Goal: Communication & Community: Answer question/provide support

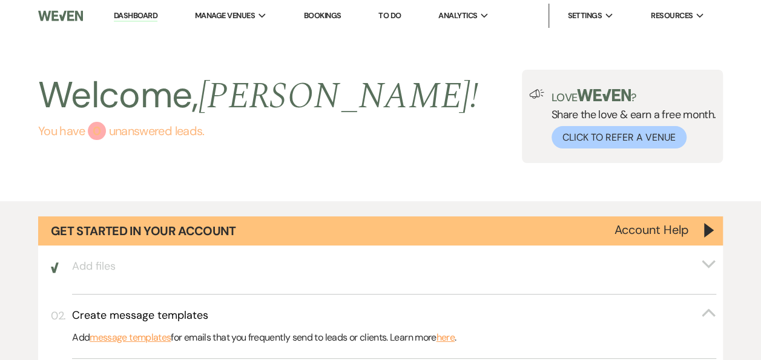
click at [125, 123] on link "You have 0 unanswered lead s ." at bounding box center [258, 131] width 440 height 18
click at [137, 140] on div "Welcome, [PERSON_NAME] ! You have 0 unanswered lead s ." at bounding box center [258, 116] width 440 height 93
click at [143, 130] on link "You have 0 unanswered lead s ." at bounding box center [258, 131] width 440 height 18
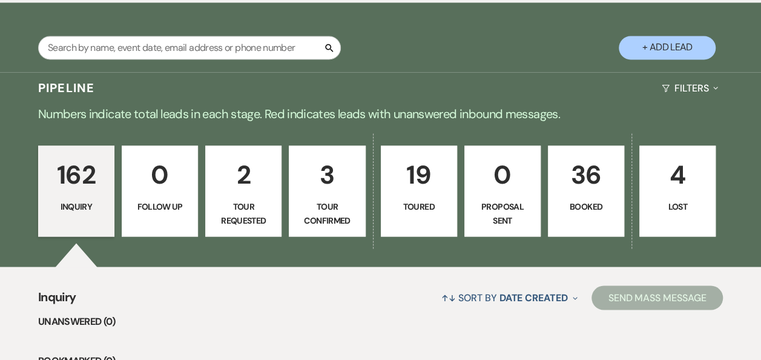
click at [619, 179] on link "36 Booked" at bounding box center [586, 190] width 76 height 91
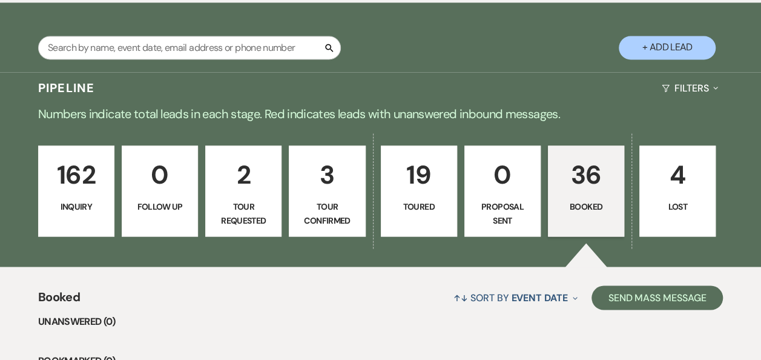
scroll to position [1237, 0]
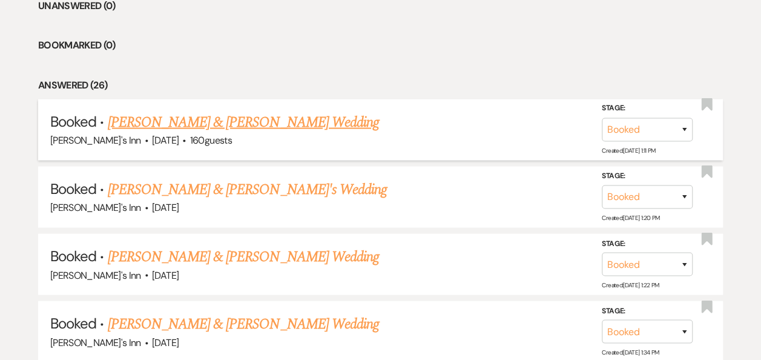
click at [153, 117] on link "[PERSON_NAME] & [PERSON_NAME] Wedding" at bounding box center [242, 122] width 271 height 22
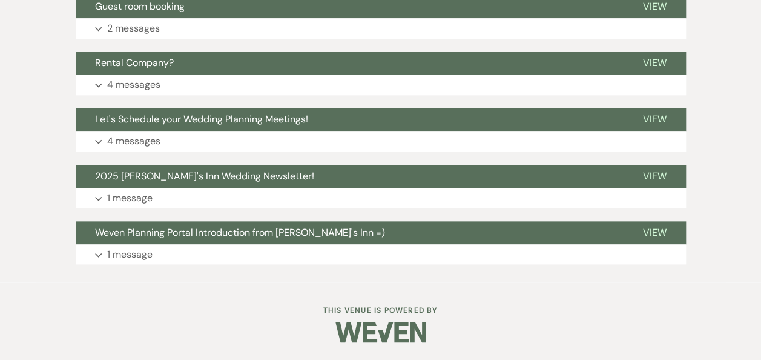
scroll to position [295, 0]
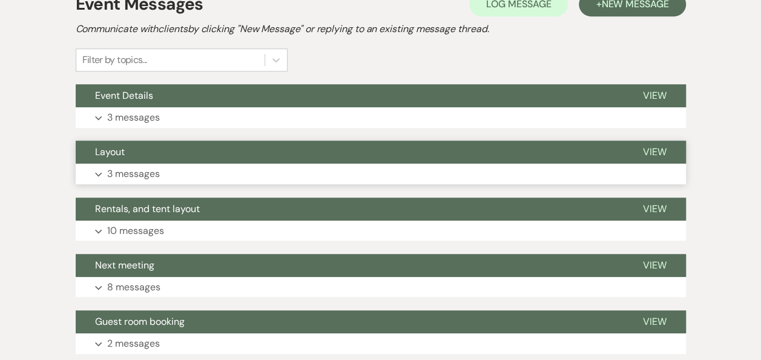
click at [142, 143] on button "Layout" at bounding box center [350, 151] width 548 height 23
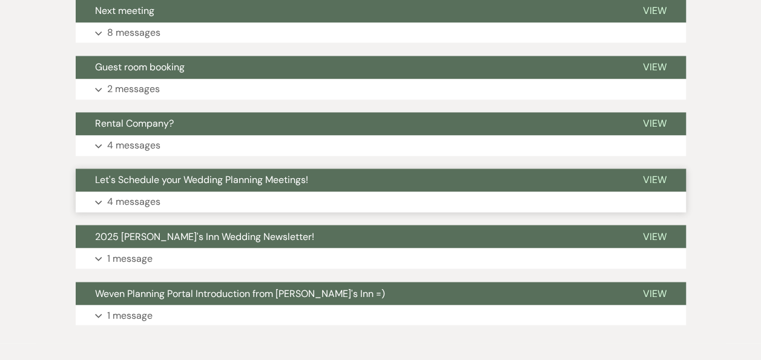
scroll to position [610, 0]
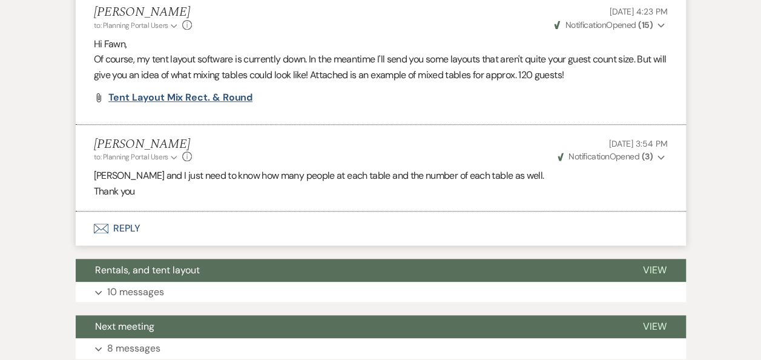
click at [188, 97] on span "Tent Layout Mix Rect. & Round" at bounding box center [180, 97] width 145 height 13
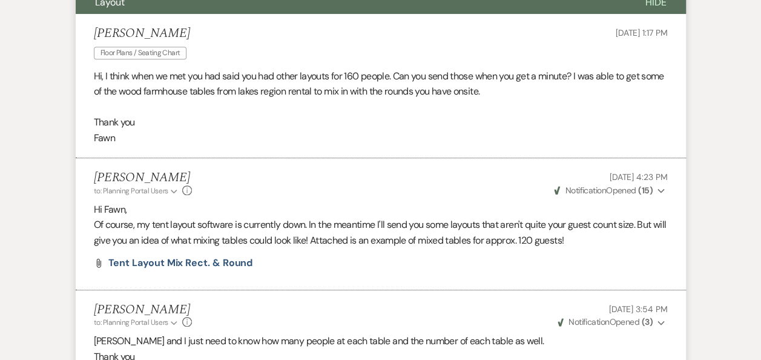
scroll to position [295, 0]
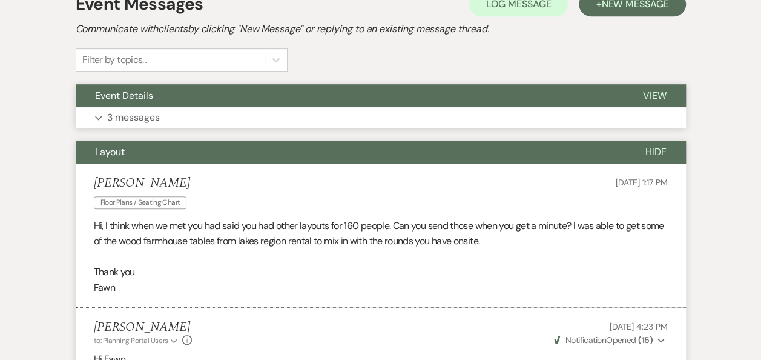
click at [178, 120] on button "Expand 3 messages" at bounding box center [381, 117] width 610 height 21
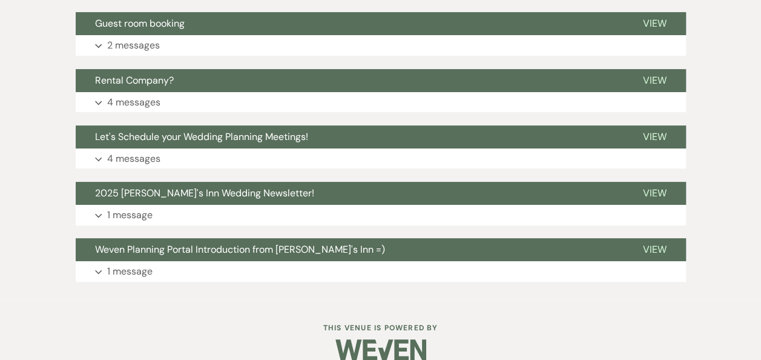
scroll to position [2085, 0]
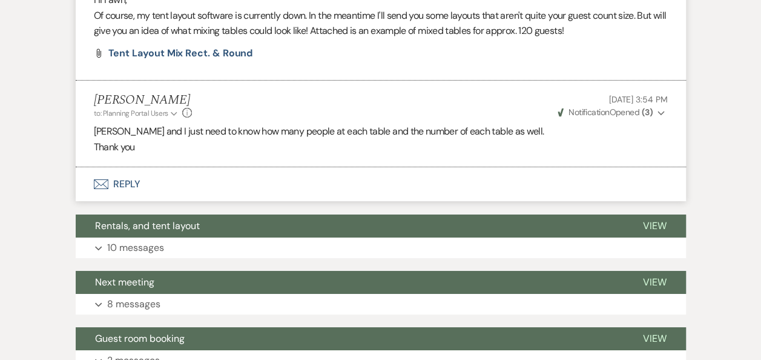
click at [195, 27] on li "[PERSON_NAME] to: Planning Portal Users Expand Info [DATE] 4:23 PM Weven Check …" at bounding box center [381, 14] width 610 height 131
click at [196, 29] on li "[PERSON_NAME] to: Planning Portal Users Expand Info [DATE] 4:23 PM Weven Check …" at bounding box center [381, 14] width 610 height 131
click at [200, 47] on span "Tent Layout Mix Rect. & Round" at bounding box center [180, 53] width 145 height 13
click at [265, 95] on div "[PERSON_NAME] to: Planning Portal Users Expand Info [DATE] 3:54 PM Weven Check …" at bounding box center [381, 106] width 574 height 26
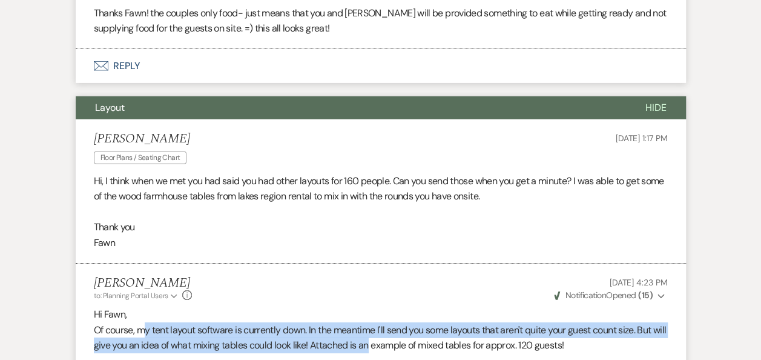
drag, startPoint x: 142, startPoint y: 309, endPoint x: 386, endPoint y: 334, distance: 244.7
click at [386, 334] on p "Of course, my tent layout software is currently down. In the meantime I'll send…" at bounding box center [381, 337] width 574 height 31
drag, startPoint x: 386, startPoint y: 334, endPoint x: 360, endPoint y: 315, distance: 32.1
click at [360, 322] on p "Of course, my tent layout software is currently down. In the meantime I'll send…" at bounding box center [381, 337] width 574 height 31
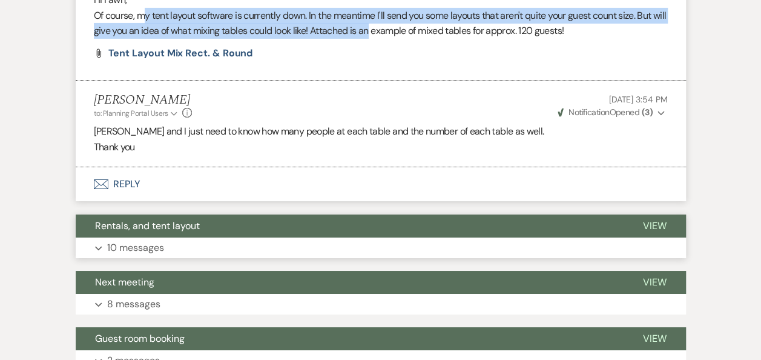
click at [210, 237] on button "Expand 10 messages" at bounding box center [381, 247] width 610 height 21
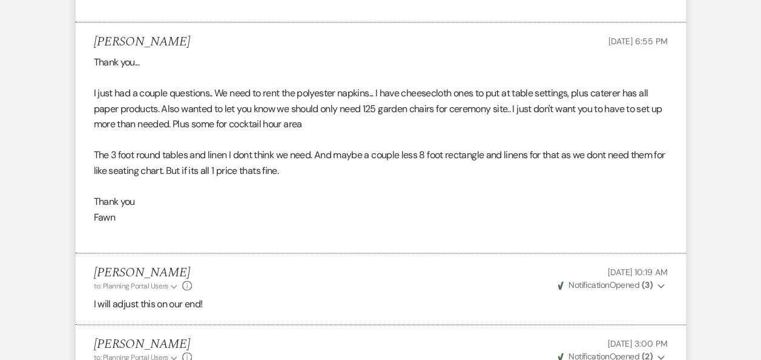
scroll to position [2716, 0]
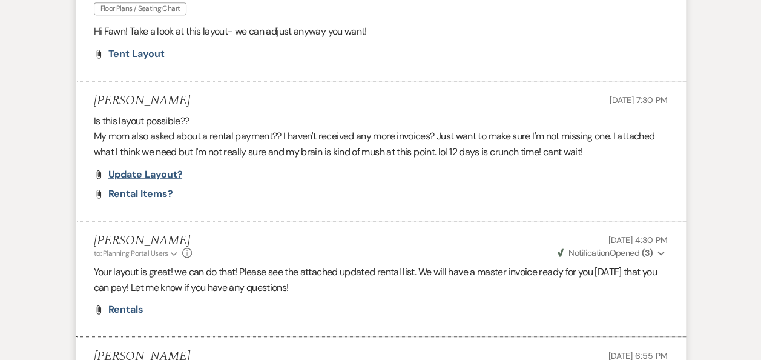
click at [167, 168] on span "Update layout?" at bounding box center [145, 174] width 74 height 13
click at [155, 187] on span "rental items?" at bounding box center [140, 193] width 65 height 13
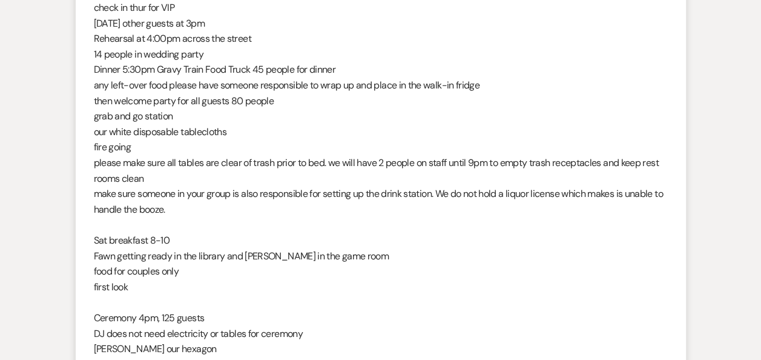
scroll to position [0, 0]
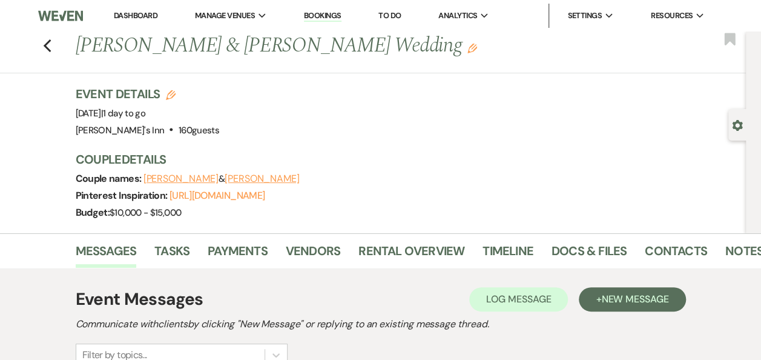
click at [56, 40] on div "Previous [PERSON_NAME] & [PERSON_NAME] Wedding Edit Bookmark" at bounding box center [370, 52] width 752 height 42
click at [52, 46] on icon "Previous" at bounding box center [47, 46] width 9 height 15
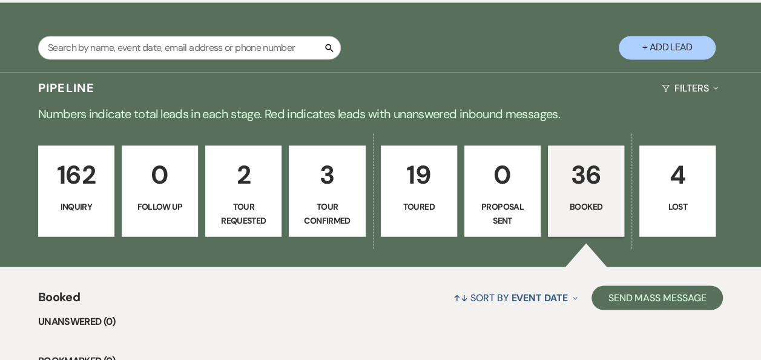
click at [495, 192] on p "0" at bounding box center [502, 174] width 61 height 41
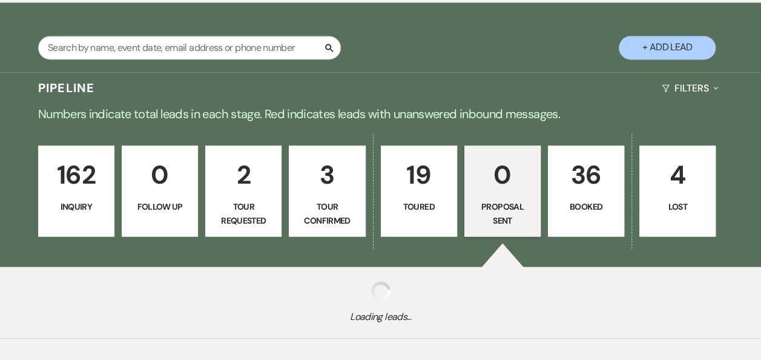
click at [444, 195] on link "19 Toured" at bounding box center [419, 190] width 76 height 91
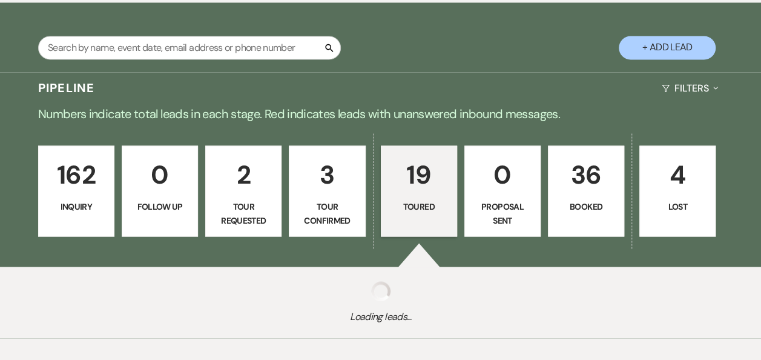
select select "5"
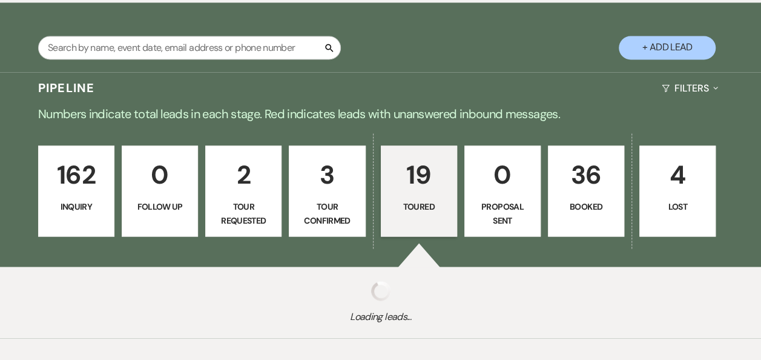
select select "5"
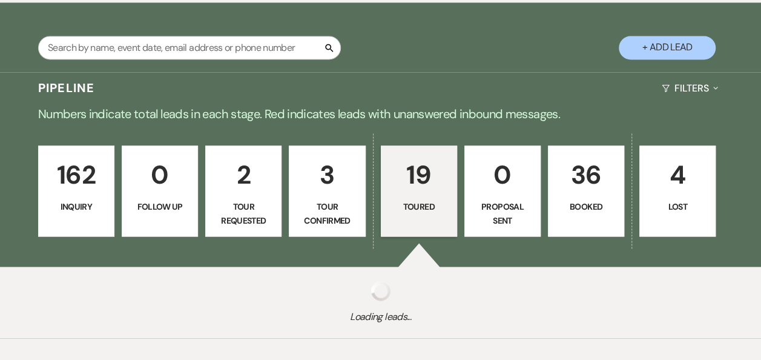
select select "5"
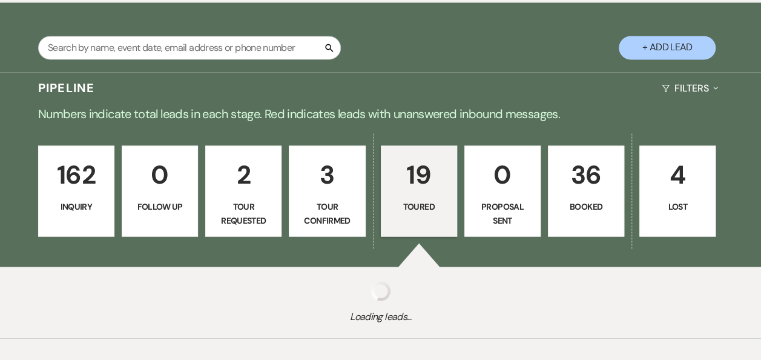
select select "5"
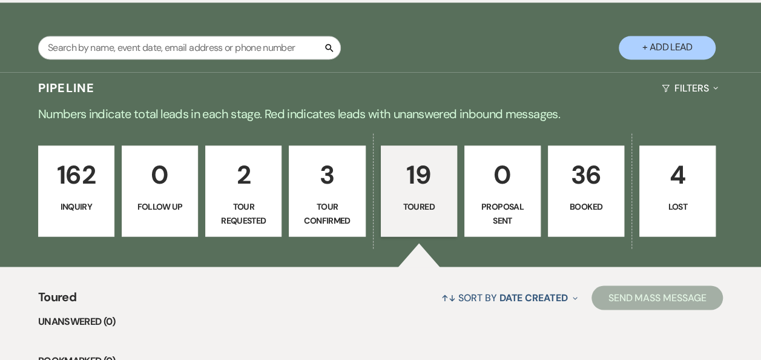
click at [573, 185] on p "36" at bounding box center [586, 174] width 61 height 41
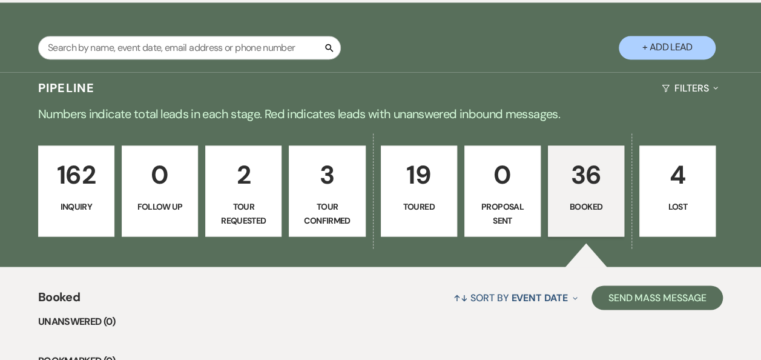
scroll to position [1237, 0]
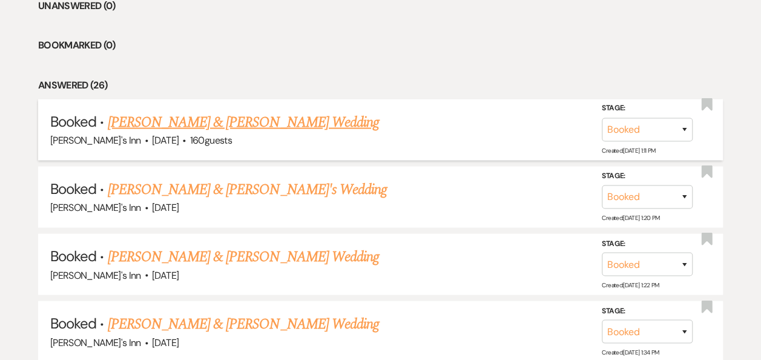
click at [190, 139] on span "160 guests" at bounding box center [211, 140] width 42 height 13
click at [191, 119] on link "[PERSON_NAME] & [PERSON_NAME] Wedding" at bounding box center [242, 122] width 271 height 22
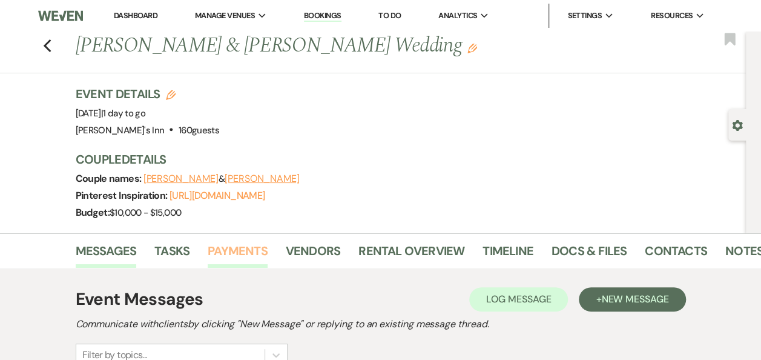
scroll to position [315, 0]
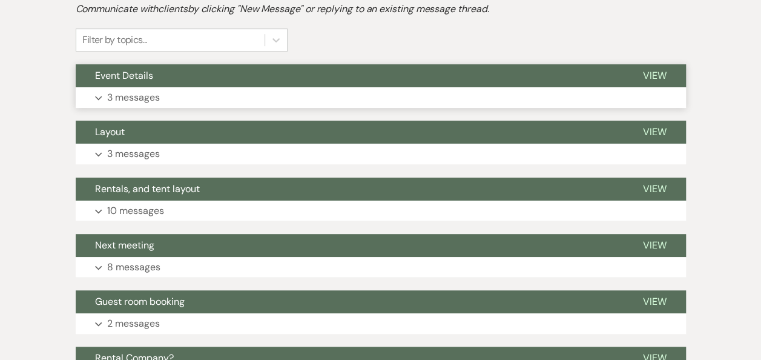
click at [137, 90] on p "3 messages" at bounding box center [133, 98] width 53 height 16
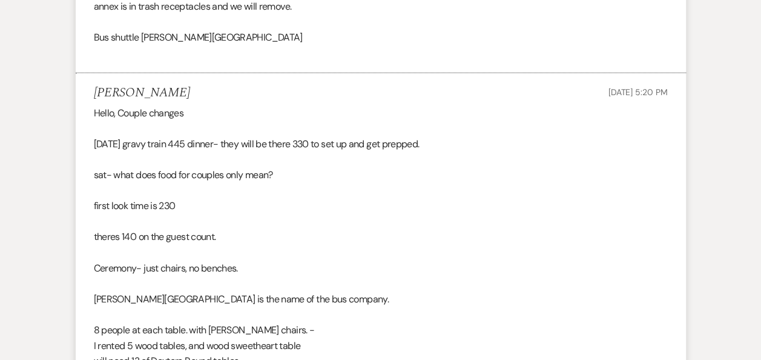
scroll to position [1573, 0]
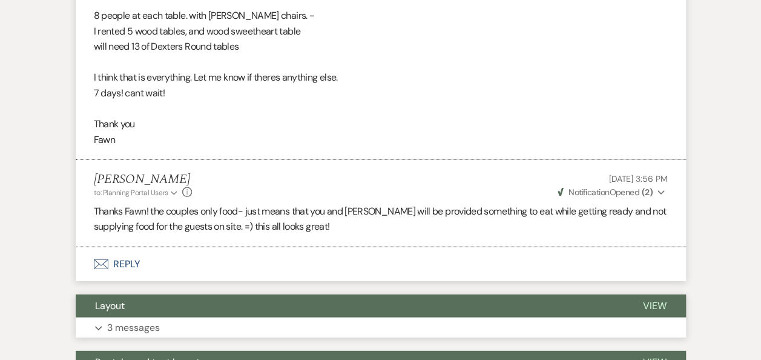
click at [161, 294] on button "Layout" at bounding box center [350, 305] width 548 height 23
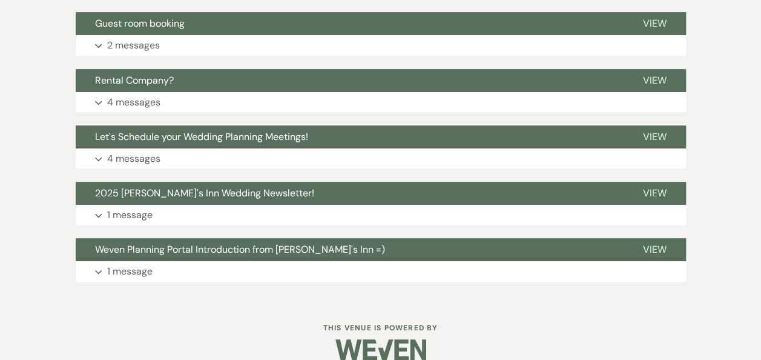
scroll to position [2085, 0]
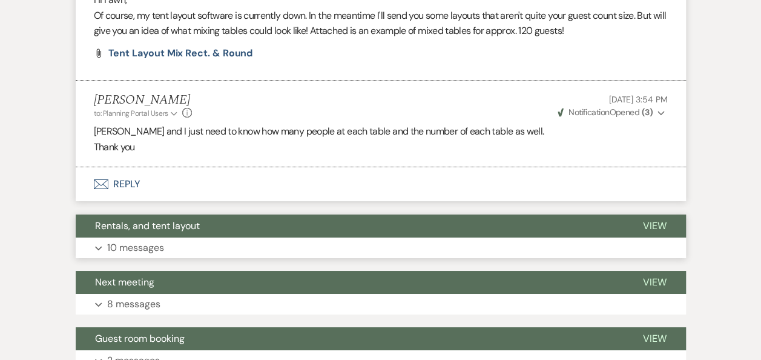
click at [156, 237] on button "Expand 10 messages" at bounding box center [381, 247] width 610 height 21
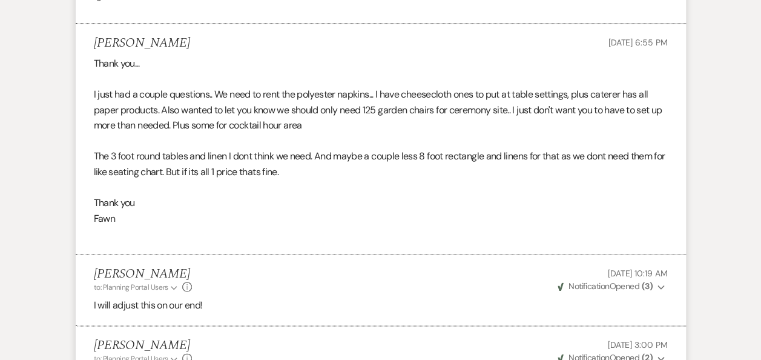
scroll to position [2714, 0]
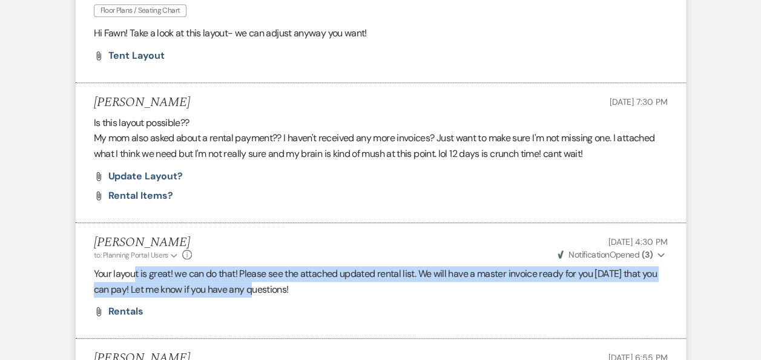
drag, startPoint x: 137, startPoint y: 246, endPoint x: 257, endPoint y: 265, distance: 121.3
click at [257, 265] on li "[PERSON_NAME] to: Planning Portal Users Expand Info [DATE] 4:30 PM Weven Check …" at bounding box center [381, 281] width 610 height 116
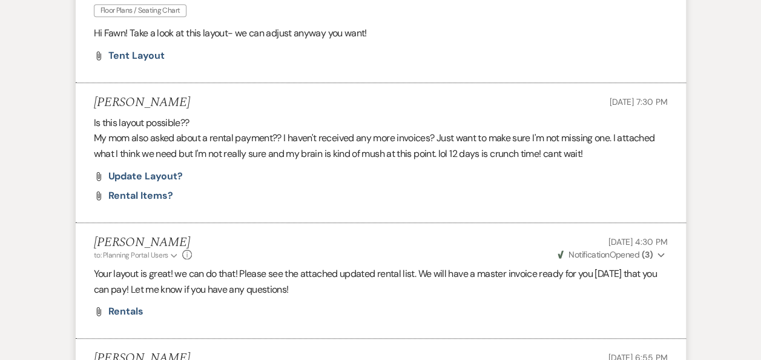
drag, startPoint x: 257, startPoint y: 265, endPoint x: 281, endPoint y: 274, distance: 25.9
click at [281, 274] on p "Your layout is great! we can do that! Please see the attached updated rental li…" at bounding box center [381, 281] width 574 height 31
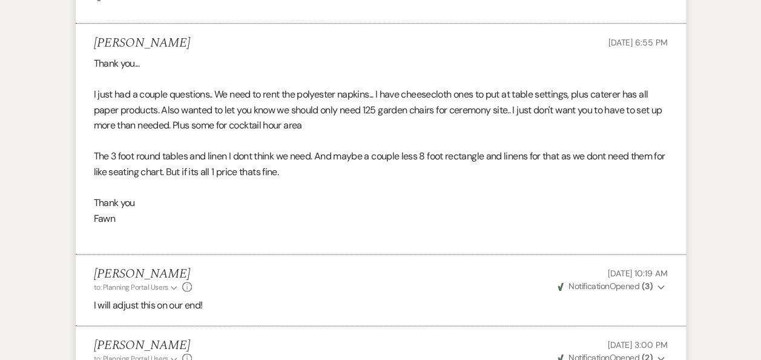
scroll to position [3344, 0]
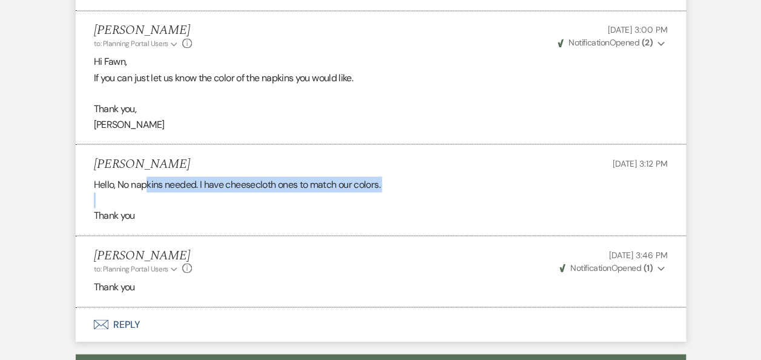
drag, startPoint x: 160, startPoint y: 173, endPoint x: 249, endPoint y: 183, distance: 90.3
click at [249, 183] on div "Hello, No napkins needed. I have cheesecloth ones to match our colors. Thank you" at bounding box center [381, 199] width 574 height 47
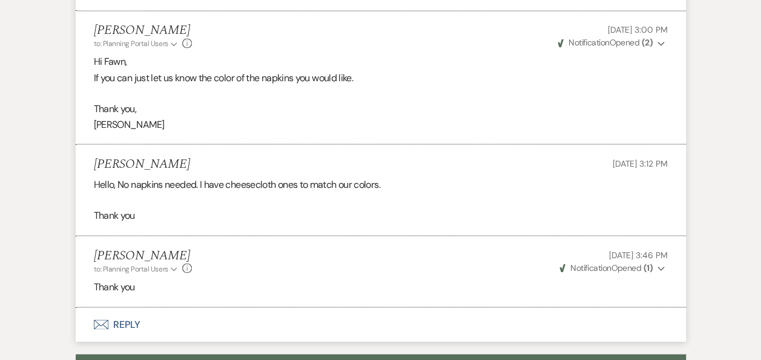
drag, startPoint x: 249, startPoint y: 183, endPoint x: 286, endPoint y: 237, distance: 64.5
click at [286, 248] on div "[PERSON_NAME] to: Planning Portal Users Expand Info [DATE] 3:46 PM Weven Check …" at bounding box center [381, 261] width 574 height 26
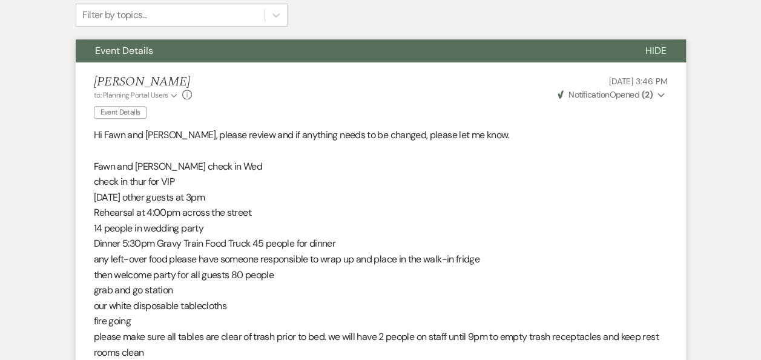
scroll to position [0, 0]
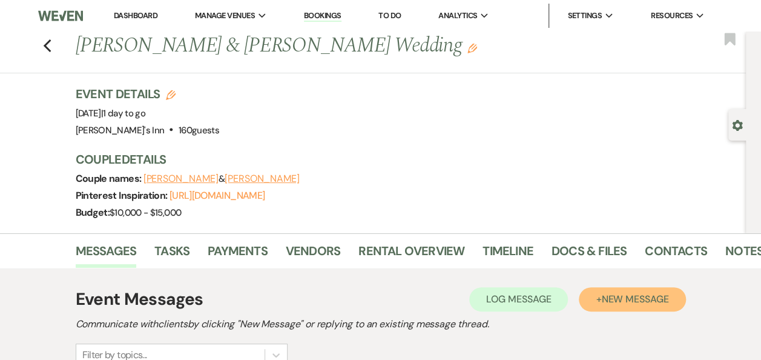
click at [608, 287] on button "+ New Message" at bounding box center [632, 299] width 107 height 24
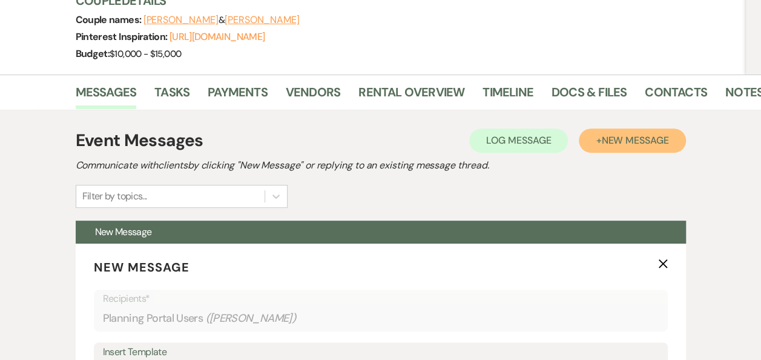
scroll to position [315, 0]
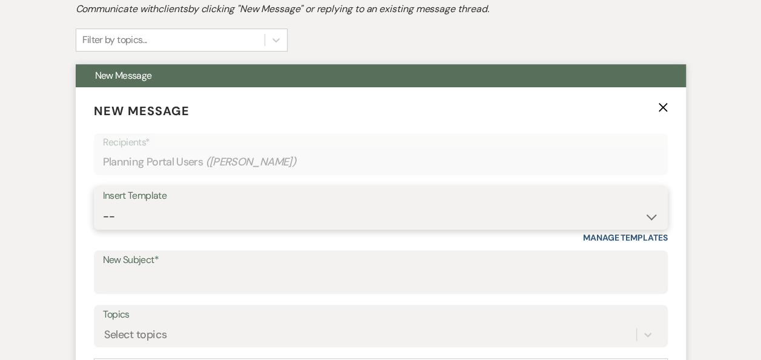
click at [119, 217] on select "-- Weven Planning Portal Introduction (Booked Events) Initial Inquiry Response …" at bounding box center [381, 217] width 556 height 24
click at [131, 255] on label "New Subject*" at bounding box center [381, 260] width 556 height 18
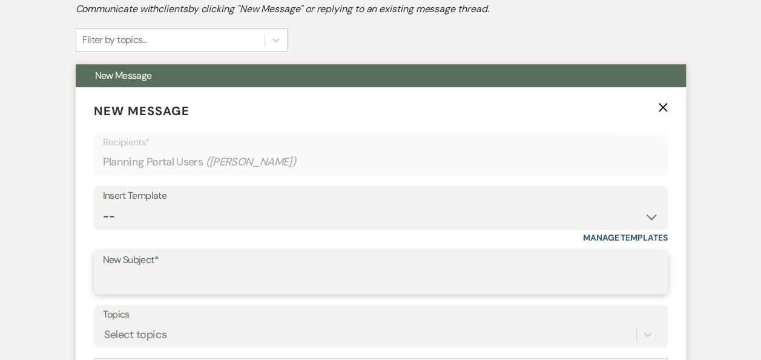
click at [131, 269] on input "New Subject*" at bounding box center [381, 281] width 556 height 24
click at [142, 275] on input "New Subject*" at bounding box center [381, 281] width 556 height 24
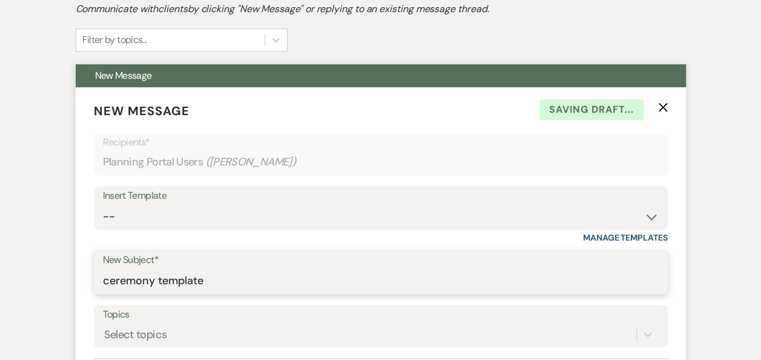
type input "ceremony template"
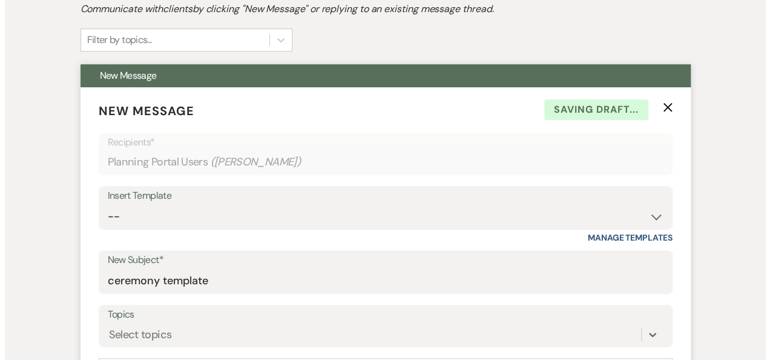
scroll to position [507, 0]
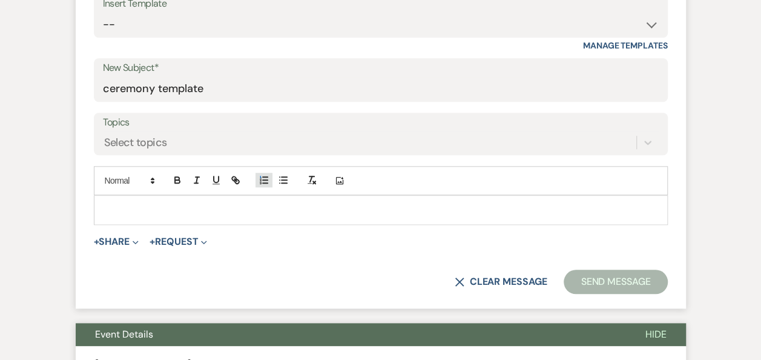
type button "ordered"
type button "bullet"
click at [99, 202] on div at bounding box center [380, 210] width 573 height 28
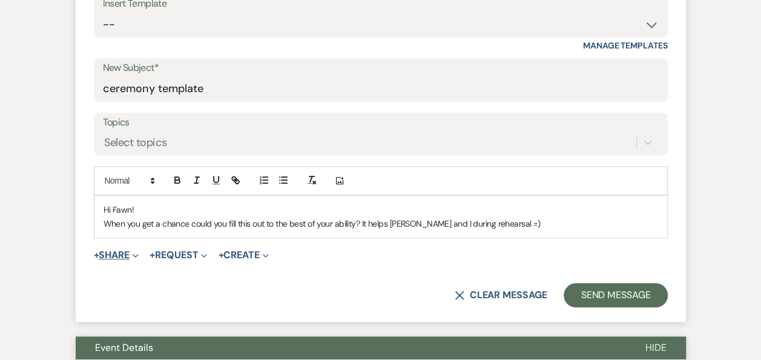
drag, startPoint x: 107, startPoint y: 263, endPoint x: 114, endPoint y: 258, distance: 9.1
click at [107, 263] on form "New Message X Saving draft... Recipients* Planning Portal Users ( [PERSON_NAME]…" at bounding box center [381, 108] width 610 height 426
click at [114, 257] on button "+ Share Expand" at bounding box center [116, 255] width 45 height 10
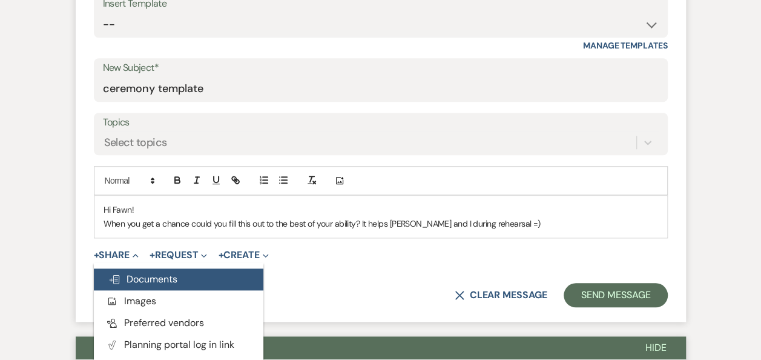
click at [247, 284] on button "Doc Upload Documents" at bounding box center [178, 279] width 169 height 22
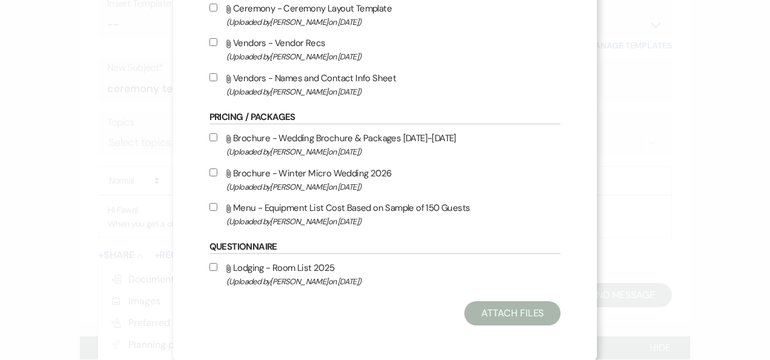
scroll to position [260, 0]
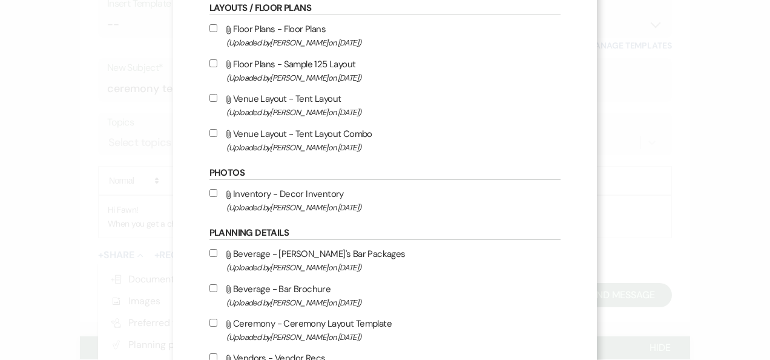
click at [211, 318] on input "Attach File Ceremony - Ceremony Layout Template (Uploaded by [PERSON_NAME] on […" at bounding box center [213, 322] width 8 height 8
checkbox input "true"
click at [714, 189] on div "X Attach Files Library Files Event Documents Upload File Invoice / Rental Agree…" at bounding box center [385, 180] width 770 height 360
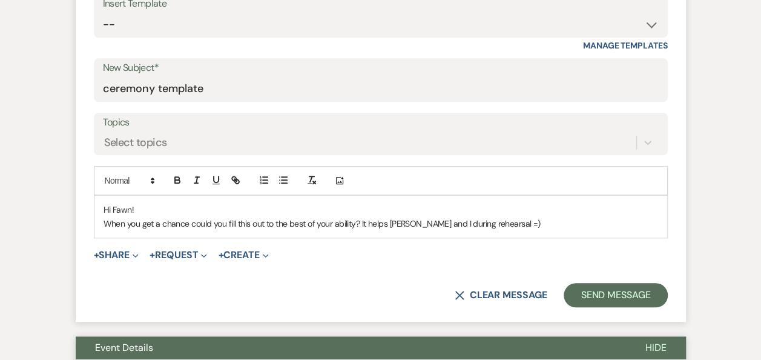
click at [116, 248] on span "+ Share Expand Doc Upload Documents Add Photo Images Pref Vendors Preferred ven…" at bounding box center [116, 255] width 45 height 15
click at [114, 255] on button "+ Share Expand" at bounding box center [116, 255] width 45 height 10
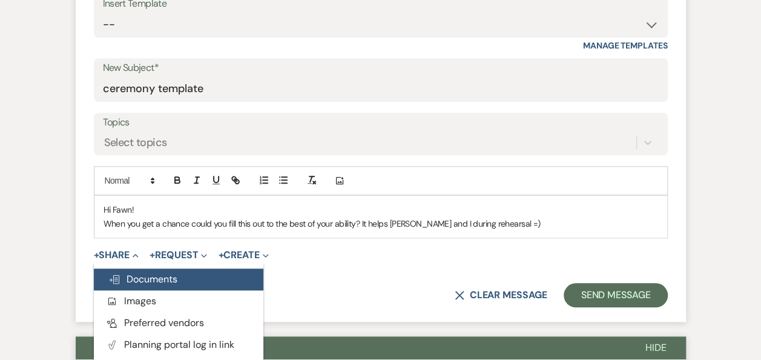
click at [169, 275] on span "Doc Upload Documents" at bounding box center [142, 278] width 69 height 13
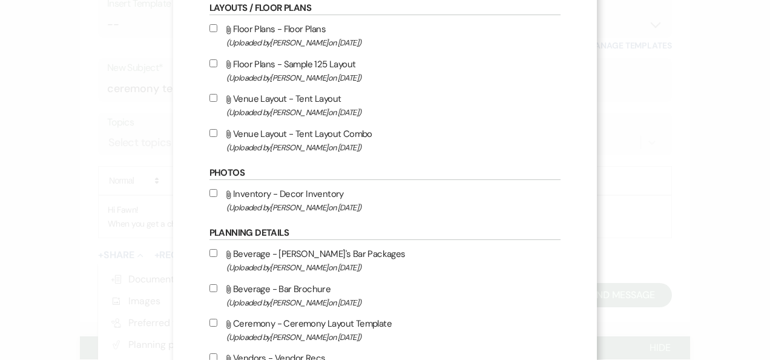
click at [211, 318] on input "Attach File Ceremony - Ceremony Layout Template (Uploaded by [PERSON_NAME] on […" at bounding box center [213, 322] width 8 height 8
checkbox input "true"
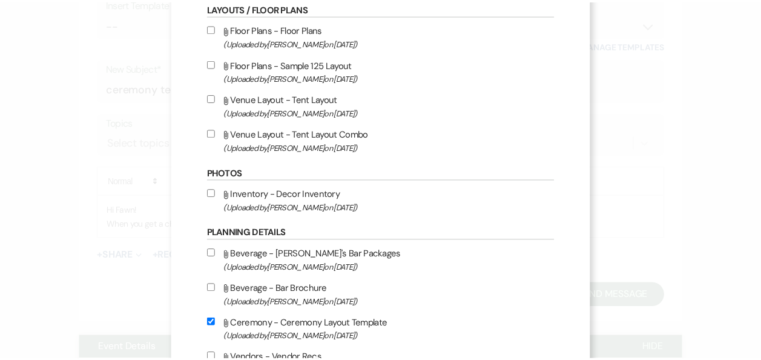
scroll to position [574, 0]
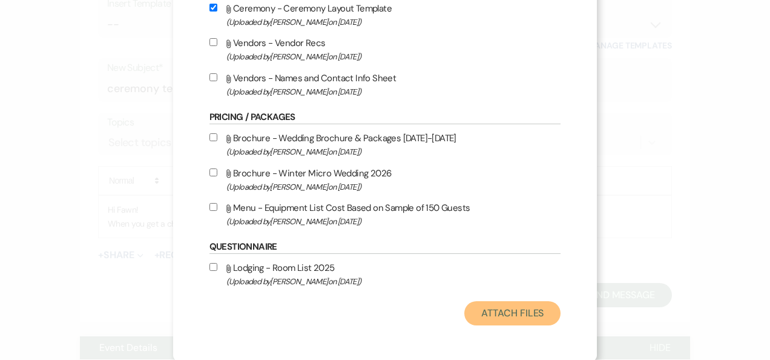
click at [508, 318] on button "Attach Files" at bounding box center [512, 313] width 96 height 24
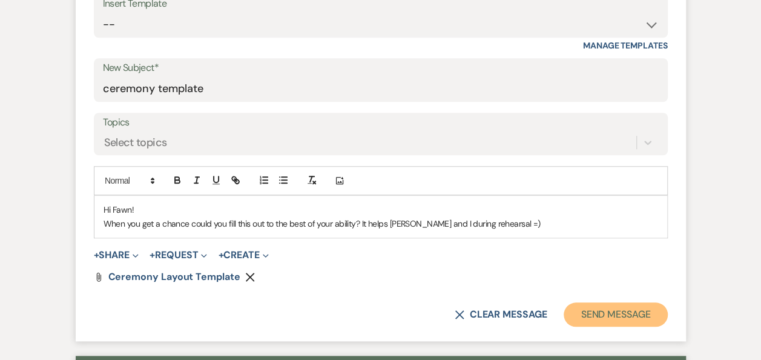
click at [628, 316] on button "Send Message" at bounding box center [616, 314] width 104 height 24
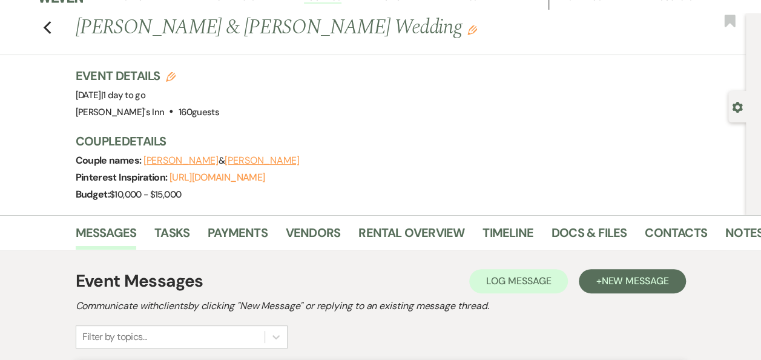
scroll to position [0, 0]
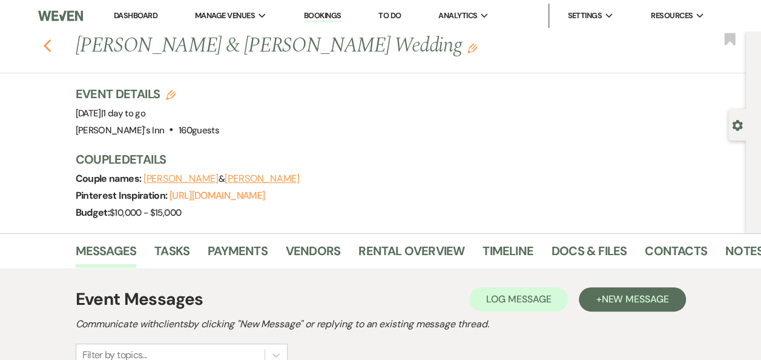
click at [47, 51] on icon "Previous" at bounding box center [47, 46] width 9 height 15
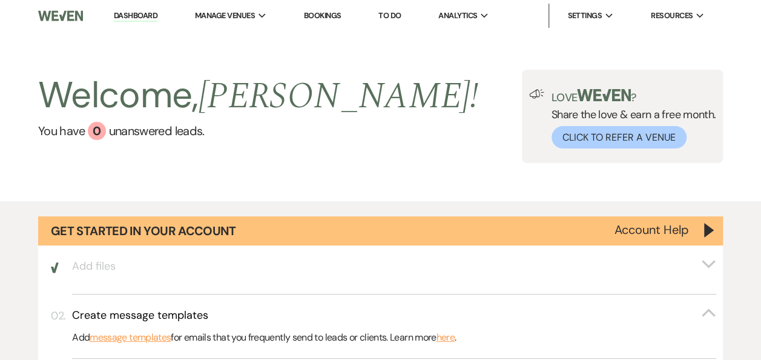
click at [122, 11] on link "Dashboard" at bounding box center [136, 16] width 44 height 12
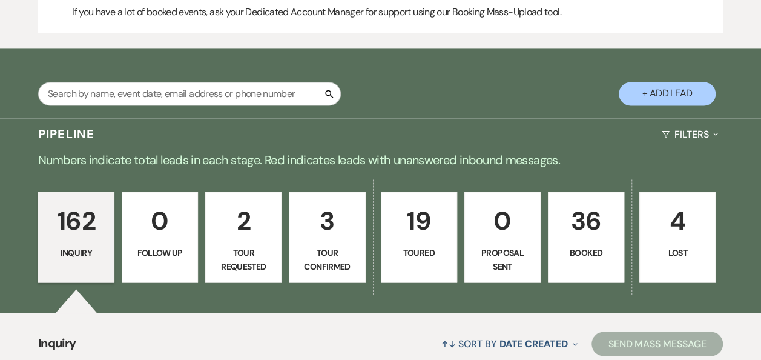
scroll to position [944, 0]
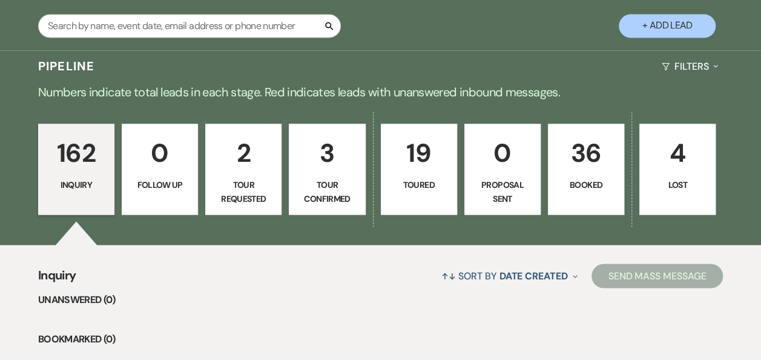
click at [111, 188] on link "162 Inquiry" at bounding box center [76, 168] width 76 height 91
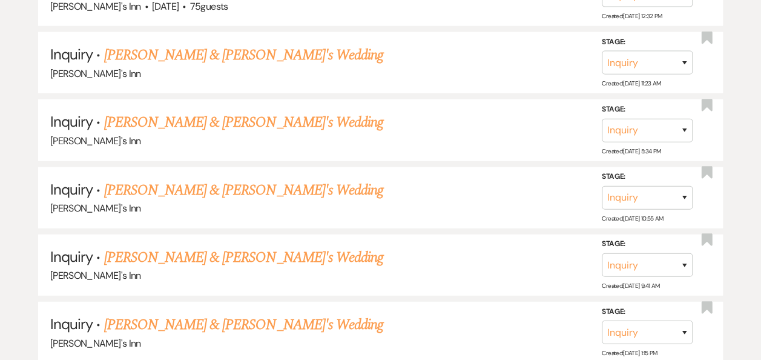
scroll to position [1259, 0]
